Goal: Information Seeking & Learning: Understand process/instructions

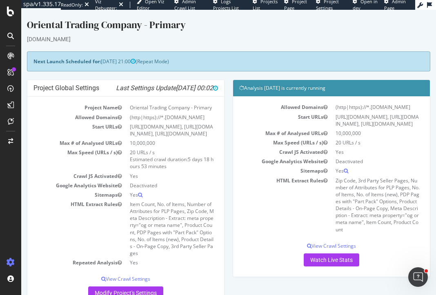
click at [251, 39] on div "orientaltrading.com" at bounding box center [228, 39] width 403 height 8
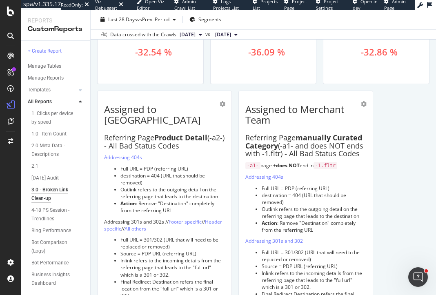
scroll to position [743, 0]
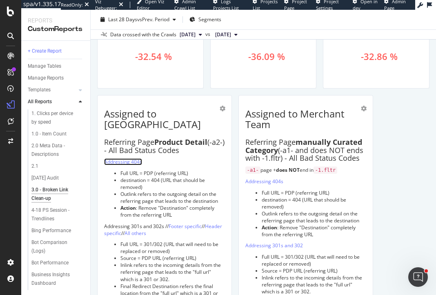
click at [131, 158] on link "Addressing 404s" at bounding box center [123, 161] width 38 height 7
click at [124, 158] on link "Addressing 404s" at bounding box center [123, 161] width 38 height 7
click at [189, 170] on li "Full URL = PDP (referring URL)" at bounding box center [172, 173] width 104 height 7
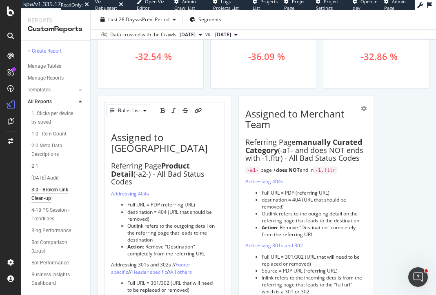
click at [145, 190] on span "Addressing 404s" at bounding box center [130, 193] width 38 height 7
click at [193, 112] on icon "link" at bounding box center [192, 111] width 7 height 6
click at [151, 190] on p "Addressing 404s" at bounding box center [164, 193] width 107 height 7
click at [191, 111] on icon "link" at bounding box center [192, 111] width 7 height 6
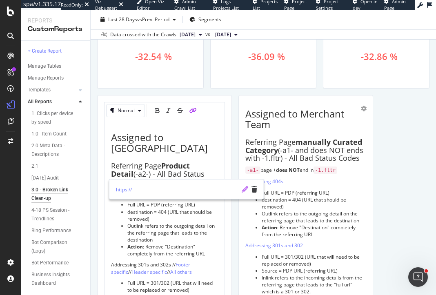
click at [242, 189] on icon "pencil" at bounding box center [245, 189] width 7 height 7
type input "[URL][DOMAIN_NAME][DOMAIN_NAME]"
click at [242, 189] on icon "check" at bounding box center [245, 189] width 6 height 7
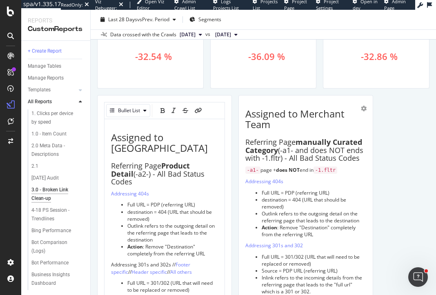
click at [186, 243] on span ": Remove "Destination" completely from the referring URL" at bounding box center [166, 250] width 78 height 14
click at [191, 261] on span "Footer specific" at bounding box center [151, 268] width 80 height 14
click at [183, 261] on span "Footer specific" at bounding box center [151, 268] width 80 height 14
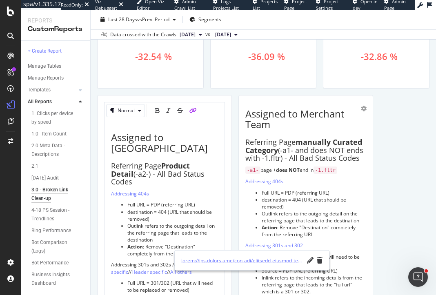
click at [218, 260] on link at bounding box center [242, 260] width 122 height 9
click at [321, 261] on icon "trash" at bounding box center [320, 260] width 6 height 7
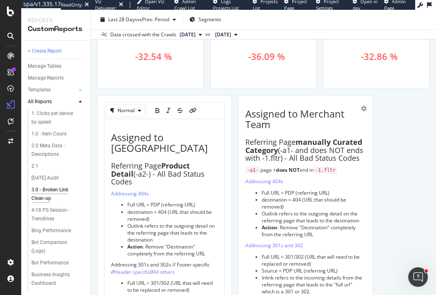
click at [211, 261] on span "Addressing 301s and 302s // Footer specific //" at bounding box center [161, 268] width 100 height 14
click at [192, 107] on div "link" at bounding box center [192, 110] width 7 height 13
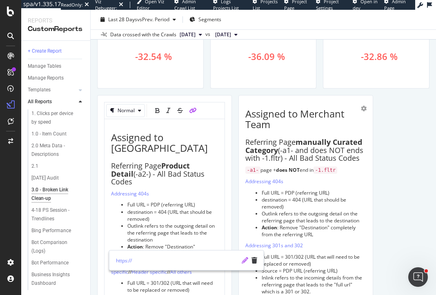
click at [242, 262] on icon "pencil" at bounding box center [245, 260] width 7 height 7
type input "[URL][DOMAIN_NAME][DOMAIN_NAME][DOMAIN_NAME].."
click at [244, 259] on icon "check" at bounding box center [245, 260] width 6 height 7
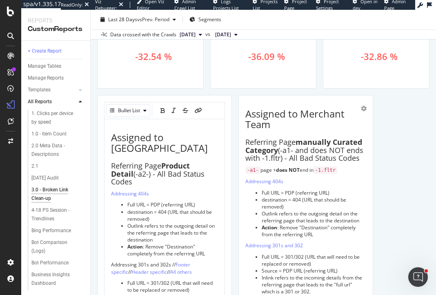
click at [205, 243] on li "Action : Remove "Destination" completely from the referring URL" at bounding box center [172, 250] width 91 height 14
click at [131, 269] on span "Header specific" at bounding box center [149, 272] width 36 height 7
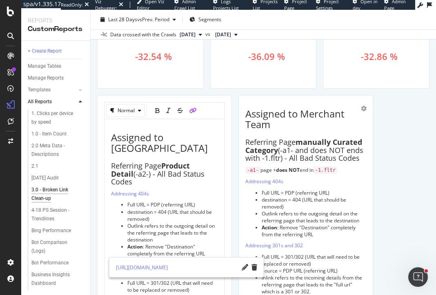
click at [137, 269] on span "Header specific" at bounding box center [149, 272] width 36 height 7
click at [146, 270] on link "[URL][DOMAIN_NAME]" at bounding box center [177, 267] width 122 height 9
click at [242, 267] on icon "pencil" at bounding box center [245, 267] width 7 height 7
type input "[URL][DOMAIN_NAME]"
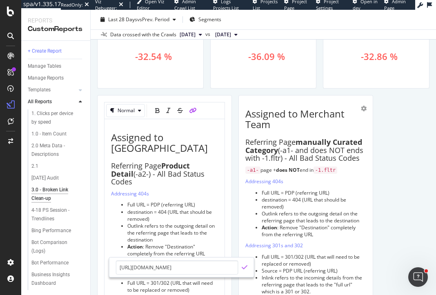
scroll to position [0, 0]
click at [243, 267] on icon "check" at bounding box center [245, 267] width 6 height 7
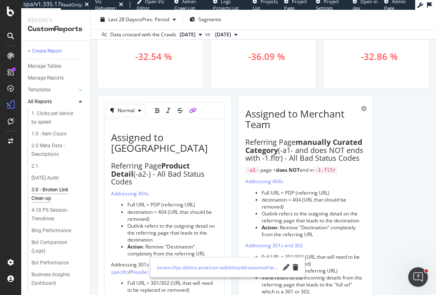
click at [170, 269] on span "All others" at bounding box center [181, 272] width 22 height 7
click at [175, 268] on link at bounding box center [218, 267] width 122 height 9
click at [284, 269] on icon "pencil" at bounding box center [285, 267] width 7 height 7
type input "[URL][DOMAIN_NAME][DOMAIN_NAME][DOMAIN_NAME][DOMAIN_NAME][DOMAIN_NAME][DOMAIN_N…"
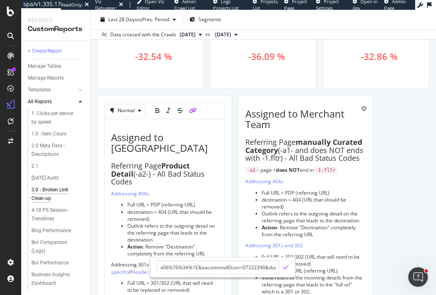
scroll to position [0, 0]
click at [286, 266] on icon "check" at bounding box center [285, 267] width 6 height 7
click at [399, 156] on div "Summary of Bad Status Code URLs by Link Source This report highlights the distr…" at bounding box center [263, 187] width 332 height 1690
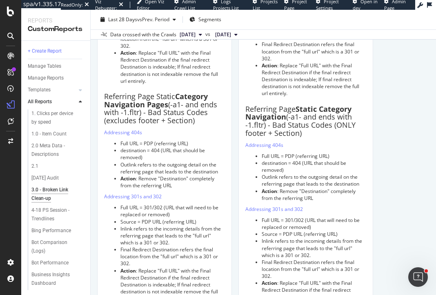
scroll to position [1002, 0]
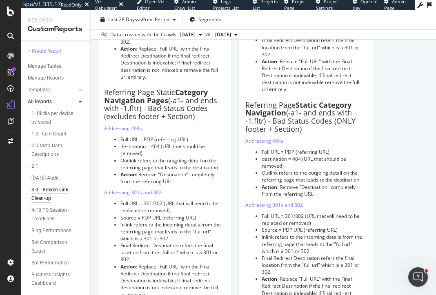
click at [180, 136] on li "Full URL = PDP (referring URL)" at bounding box center [172, 139] width 104 height 7
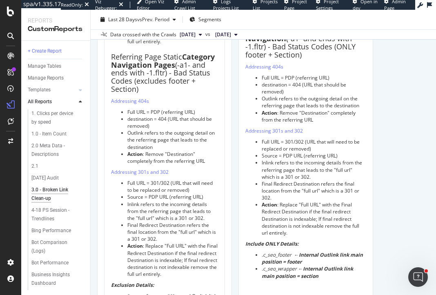
scroll to position [1078, 0]
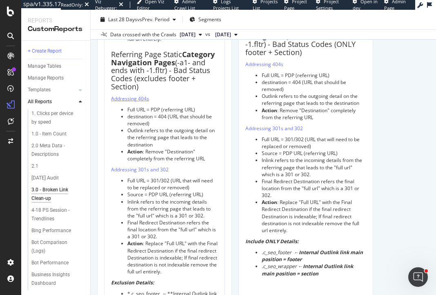
click at [139, 95] on span "Addressing 404s" at bounding box center [130, 98] width 38 height 7
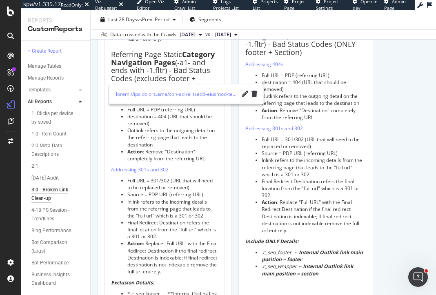
click at [135, 95] on span "Addressing 404s" at bounding box center [130, 98] width 38 height 7
click at [178, 92] on link at bounding box center [177, 94] width 122 height 9
click at [244, 94] on icon "pencil" at bounding box center [245, 94] width 7 height 7
type input "https://[DOMAIN_NAME]/otc-org/oriental-trading-company-primary/crawl/explorer?c…"
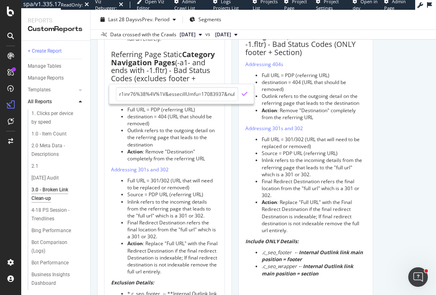
scroll to position [0, 0]
click at [246, 93] on icon "check" at bounding box center [245, 94] width 6 height 7
click at [155, 166] on span "Addressing 301s and 302" at bounding box center [140, 169] width 58 height 7
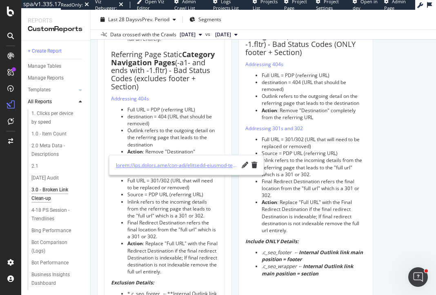
click at [160, 166] on link at bounding box center [177, 165] width 122 height 9
click at [245, 166] on icon "pencil" at bounding box center [245, 165] width 7 height 7
type input "[URL][DOMAIN_NAME][DOMAIN_NAME][DOMAIN_NAME][DOMAIN_NAME].."
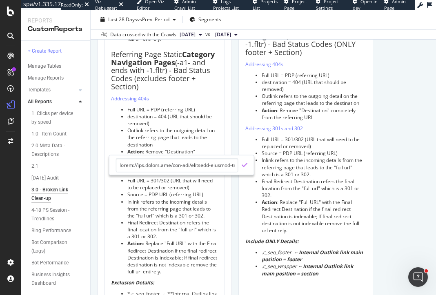
click at [246, 166] on icon "check" at bounding box center [245, 165] width 6 height 7
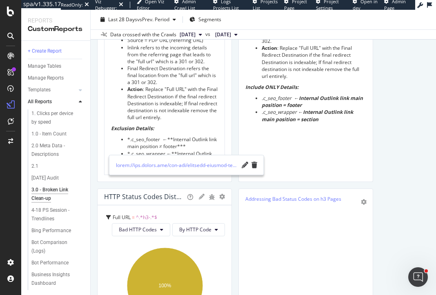
scroll to position [1233, 0]
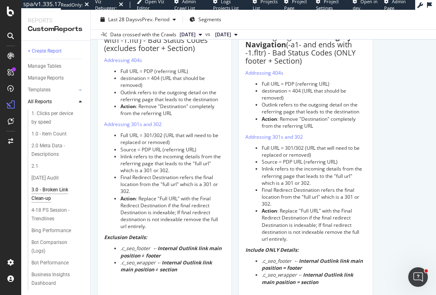
scroll to position [1056, 0]
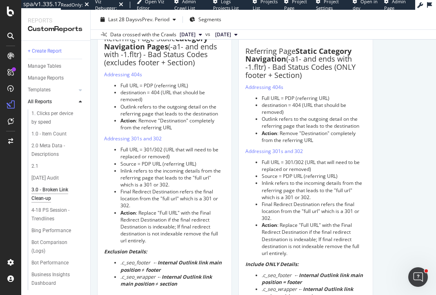
click at [193, 146] on li "Full URL = 301/302 (URL that will need to be replaced or removed)" at bounding box center [172, 153] width 104 height 14
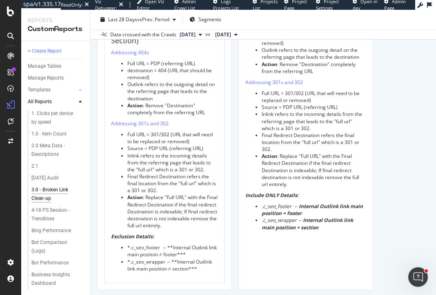
scroll to position [1124, 0]
click at [160, 120] on span "Addressing 301s and 302" at bounding box center [140, 123] width 58 height 7
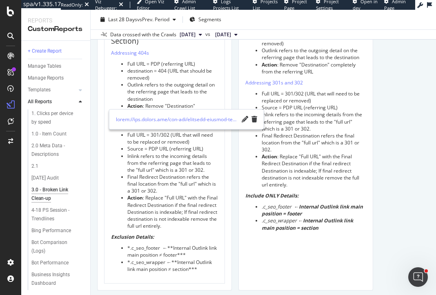
click at [152, 120] on span "Addressing 301s and 302" at bounding box center [140, 123] width 58 height 7
click at [162, 118] on link at bounding box center [177, 119] width 122 height 9
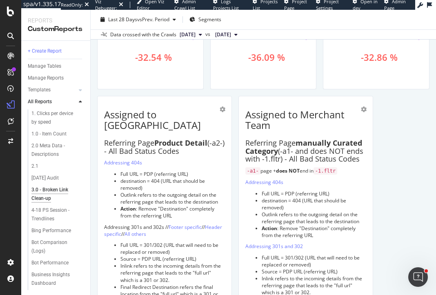
scroll to position [736, 0]
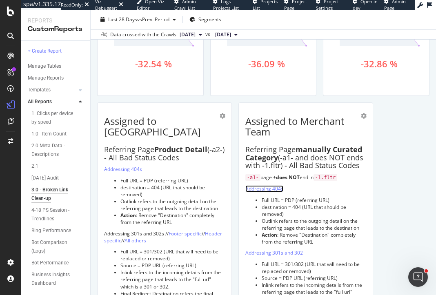
click at [253, 189] on link "Addressing 404s" at bounding box center [264, 188] width 38 height 7
click at [272, 188] on link "Addressing 404s" at bounding box center [264, 188] width 38 height 7
click at [332, 215] on li "destination = 404 (URL that should be removed)" at bounding box center [314, 211] width 104 height 14
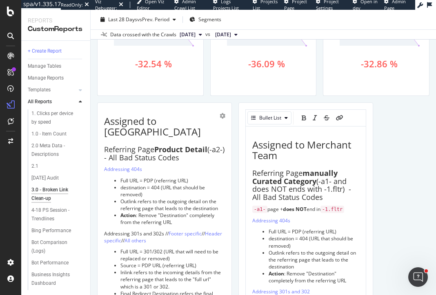
scroll to position [778, 0]
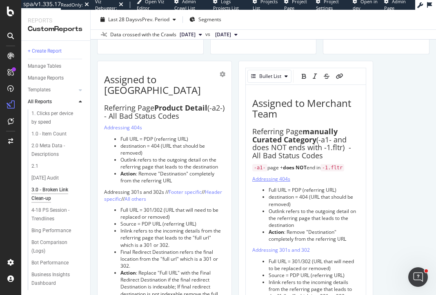
click at [283, 178] on span "Addressing 404s" at bounding box center [271, 179] width 38 height 7
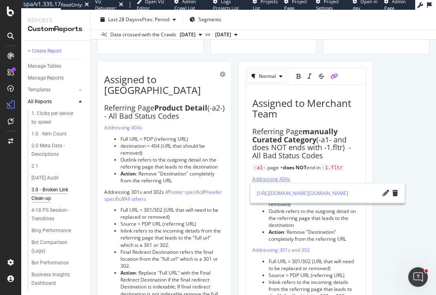
click at [278, 179] on span "Addressing 404s" at bounding box center [271, 179] width 38 height 7
click at [384, 193] on icon "pencil" at bounding box center [385, 193] width 7 height 7
type input "[URL][DOMAIN_NAME][DOMAIN_NAME]"
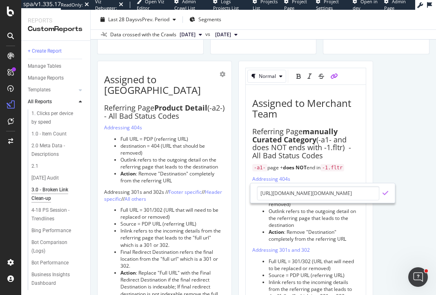
click at [385, 193] on icon "check" at bounding box center [385, 193] width 6 height 7
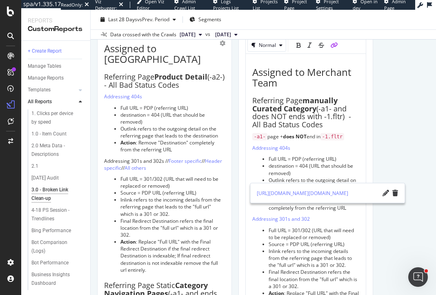
scroll to position [812, 0]
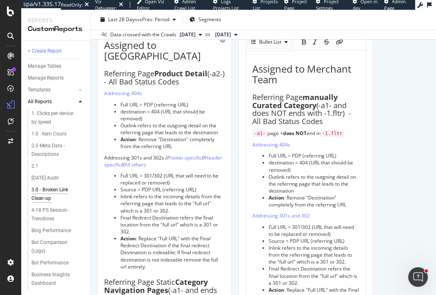
click at [336, 230] on li "Full URL = 301/302 (URL that will need to be replaced or removed)" at bounding box center [314, 231] width 91 height 14
click at [293, 215] on span "Addressing 301s and 302" at bounding box center [281, 215] width 58 height 7
click at [302, 214] on span "Addressing 301s and 302" at bounding box center [281, 215] width 58 height 7
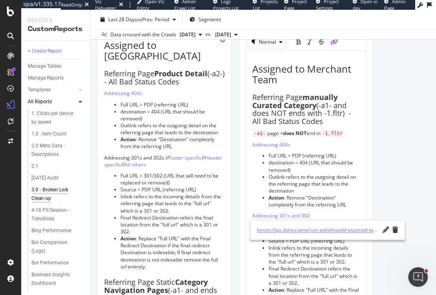
click at [362, 233] on link at bounding box center [318, 230] width 122 height 9
click at [384, 231] on icon "pencil" at bounding box center [385, 230] width 7 height 7
type input "[URL][DOMAIN_NAME][DOMAIN_NAME].."
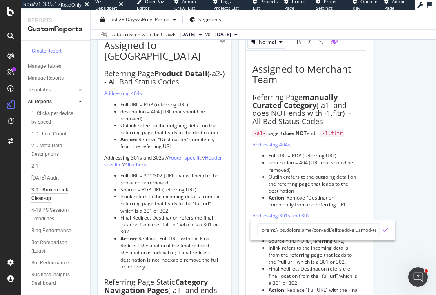
click at [384, 230] on icon "check" at bounding box center [385, 230] width 6 height 7
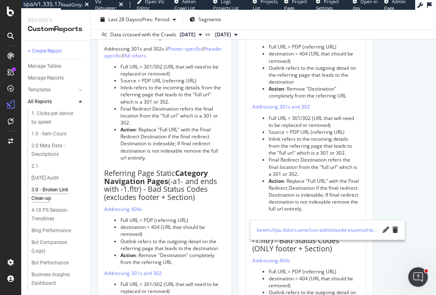
scroll to position [924, 0]
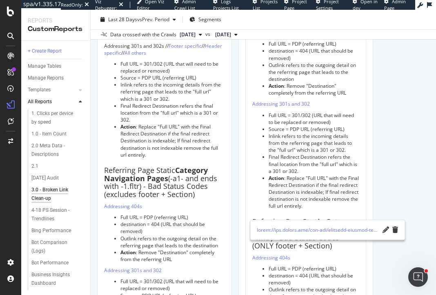
click at [308, 189] on span ": Replace "Full URL" with the Final Redirect Destination if the final redirect …" at bounding box center [314, 192] width 91 height 35
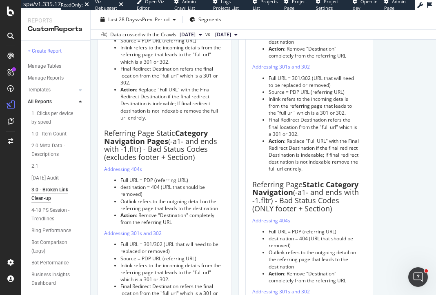
scroll to position [969, 0]
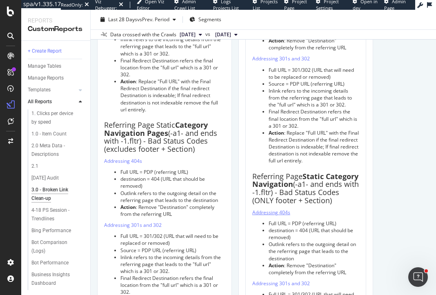
click at [276, 211] on span "Addressing 404s" at bounding box center [271, 212] width 38 height 7
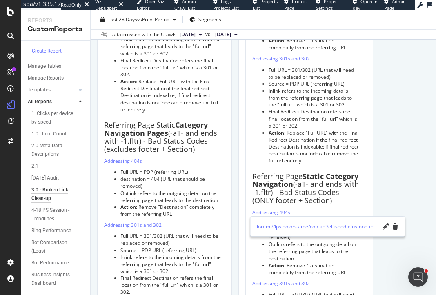
click at [287, 212] on span "Addressing 404s" at bounding box center [271, 212] width 38 height 7
click at [312, 227] on link at bounding box center [318, 226] width 122 height 9
click at [384, 228] on icon "pencil" at bounding box center [385, 226] width 7 height 7
type input "[URL][DOMAIN_NAME][DOMAIN_NAME][DOMAIN_NAME].."
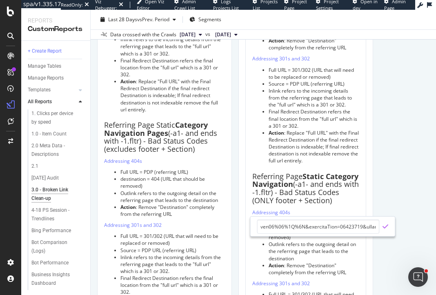
scroll to position [0, 0]
click at [385, 227] on icon "check" at bounding box center [385, 226] width 6 height 7
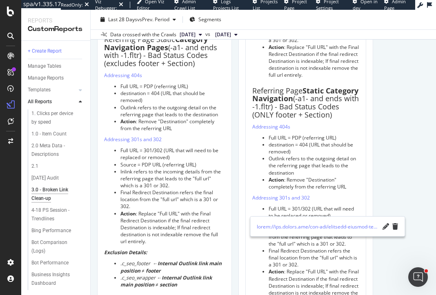
scroll to position [1056, 0]
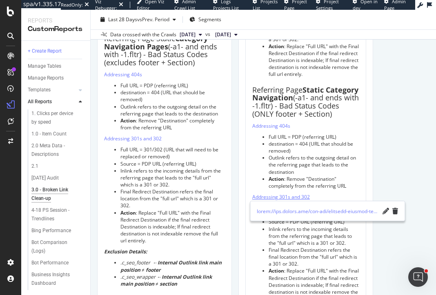
click at [283, 194] on span "Addressing 301s and 302" at bounding box center [281, 196] width 58 height 7
click at [296, 211] on link at bounding box center [318, 211] width 122 height 9
click at [383, 211] on icon "pencil" at bounding box center [385, 211] width 7 height 7
type input "https://[DOMAIN_NAME]/otc-org/oriental-trading-company-primary/crawl/explorer?e…"
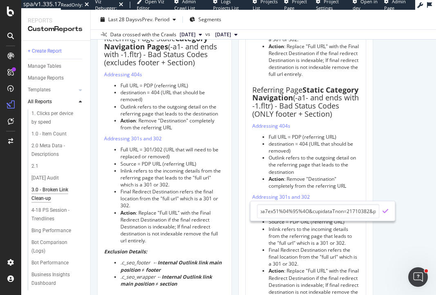
scroll to position [0, 0]
click at [385, 210] on icon "check" at bounding box center [385, 211] width 6 height 7
click at [307, 260] on li "Final Redirect Destination refers the final location from the "full url" which …" at bounding box center [314, 257] width 91 height 21
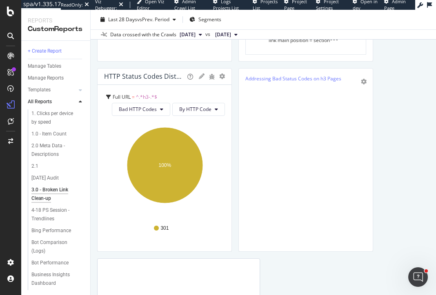
scroll to position [1343, 0]
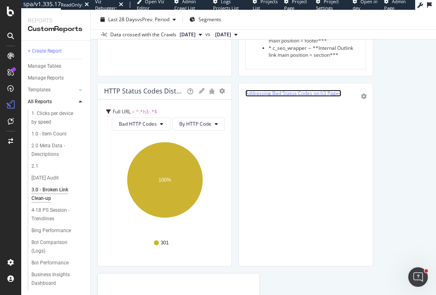
click at [298, 90] on link "Addressing Bad Status Codes on h3 Pages" at bounding box center [293, 93] width 96 height 7
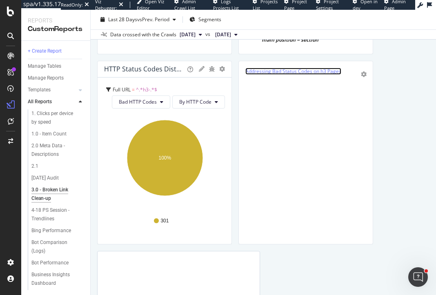
scroll to position [1310, 0]
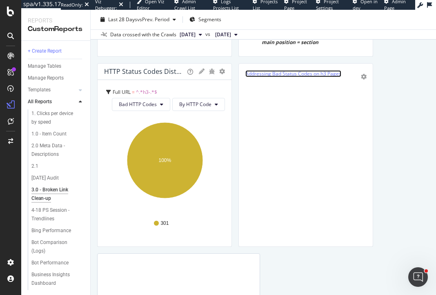
click at [281, 74] on link "Addressing Bad Status Codes on h3 Pages" at bounding box center [293, 73] width 96 height 7
click at [340, 110] on div "Addressing Bad Status Codes on h3 Pages" at bounding box center [305, 155] width 121 height 170
click at [337, 98] on span "Addressing Bad Status Codes on h3 Pages" at bounding box center [300, 97] width 96 height 7
click at [326, 95] on span "Addressing Bad Status Codes on h3 Pages" at bounding box center [300, 97] width 96 height 7
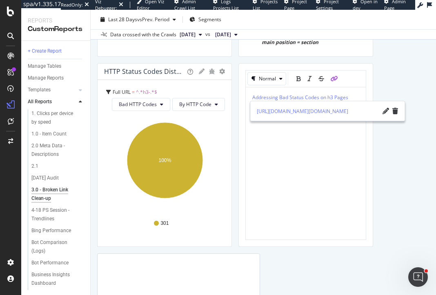
click at [382, 111] on div "[URL][DOMAIN_NAME][DOMAIN_NAME]" at bounding box center [327, 111] width 154 height 20
click at [382, 111] on icon "pencil" at bounding box center [385, 111] width 7 height 7
type input "[URL][DOMAIN_NAME][DOMAIN_NAME]"
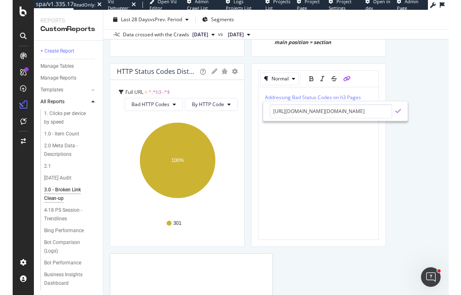
scroll to position [0, 0]
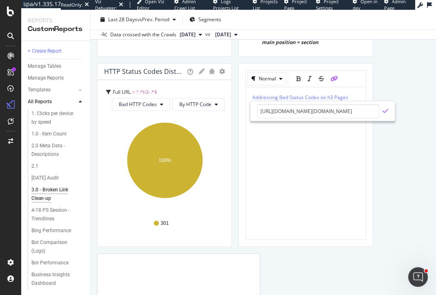
click at [384, 108] on icon "check" at bounding box center [385, 111] width 6 height 7
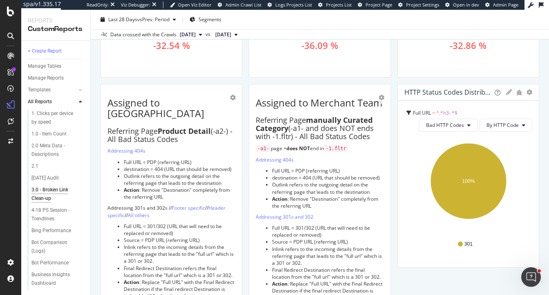
scroll to position [773, 0]
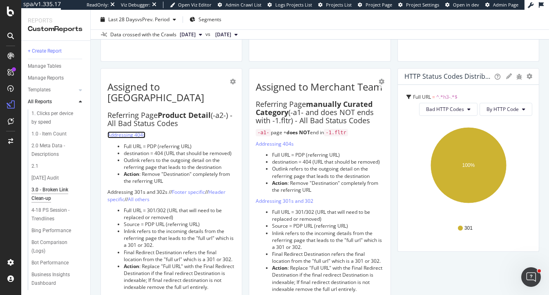
click at [138, 131] on link "Addressing 404s" at bounding box center [126, 134] width 38 height 7
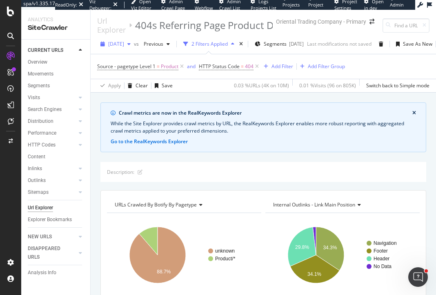
click at [124, 45] on span "2025 Jun. 27th" at bounding box center [116, 43] width 16 height 7
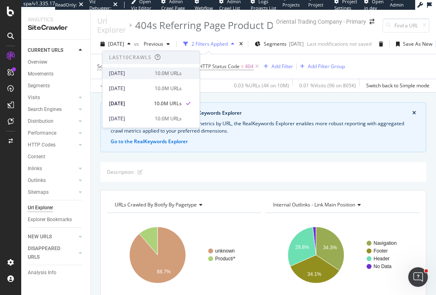
click at [140, 74] on div "[DATE]" at bounding box center [129, 73] width 41 height 7
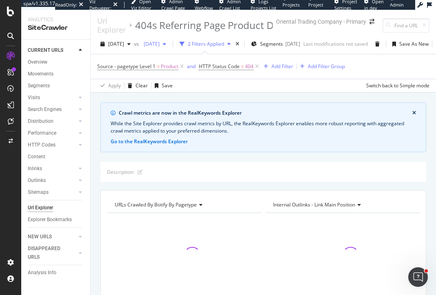
click at [160, 42] on span "2025 Jun. 13th" at bounding box center [149, 43] width 19 height 7
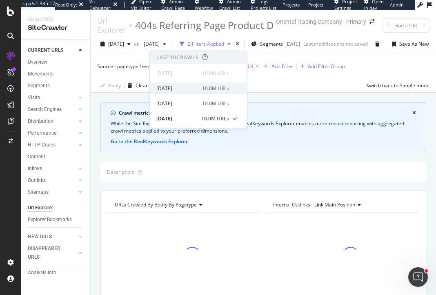
click at [178, 89] on div "2025 Jul. 11th" at bounding box center [176, 88] width 41 height 7
